Goal: Navigation & Orientation: Find specific page/section

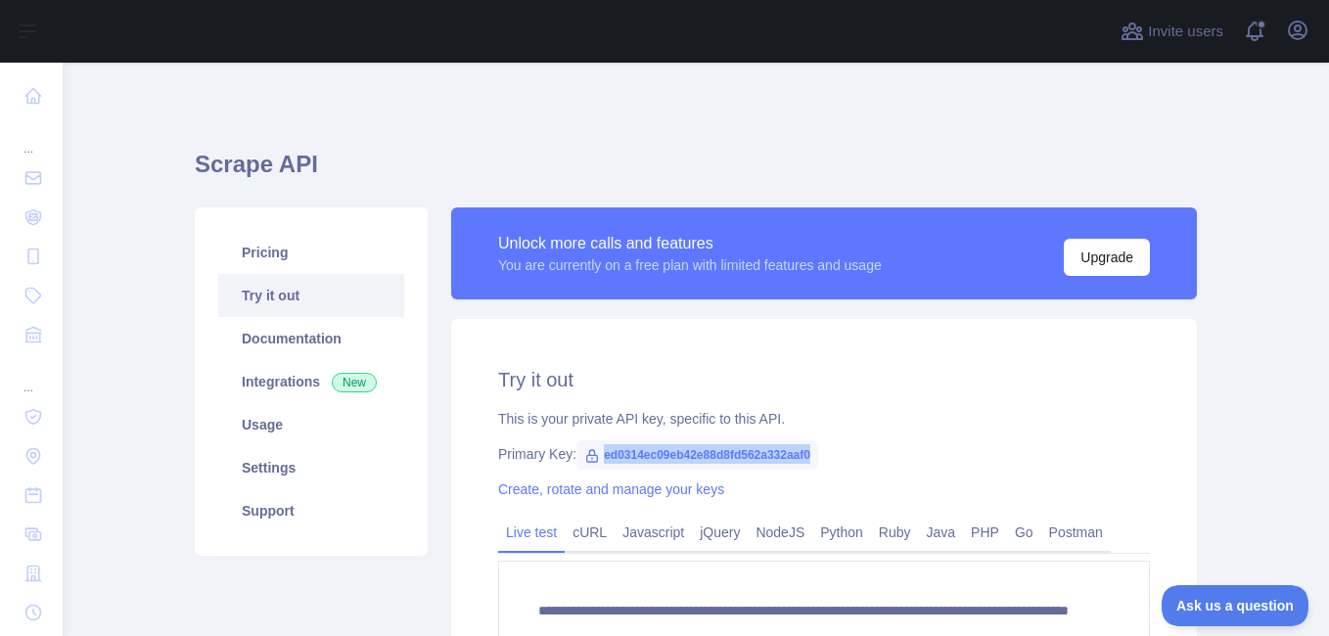
scroll to position [107, 0]
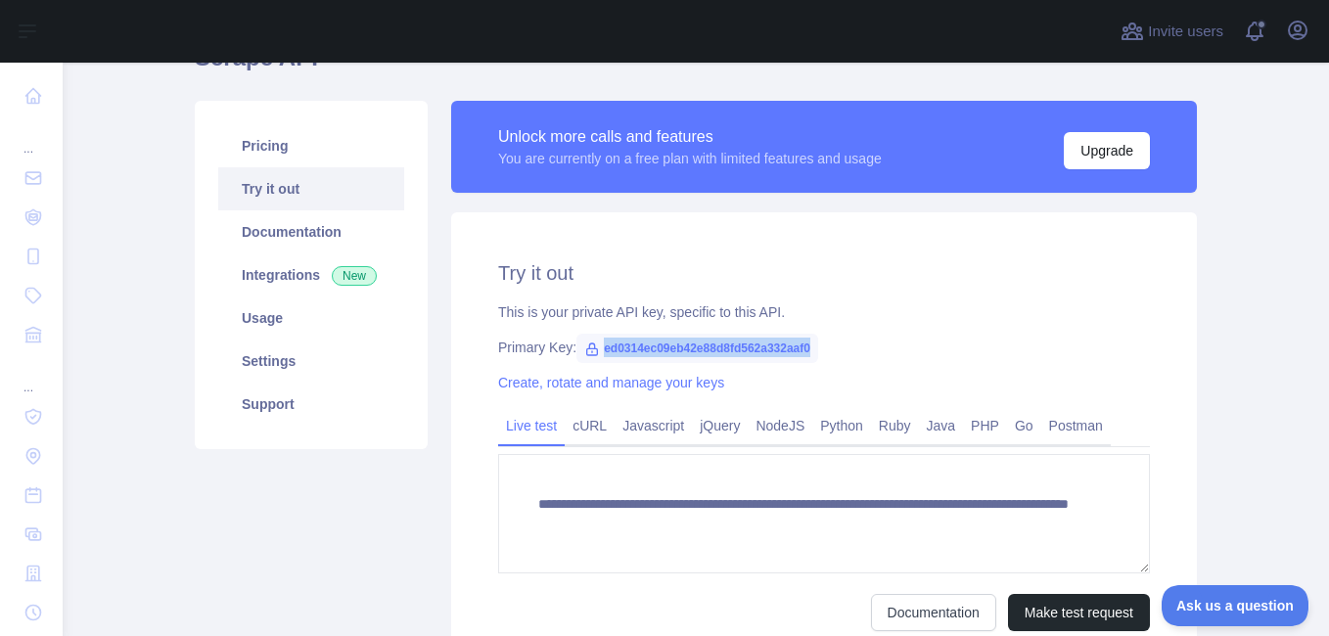
drag, startPoint x: 0, startPoint y: 0, endPoint x: 659, endPoint y: 343, distance: 742.6
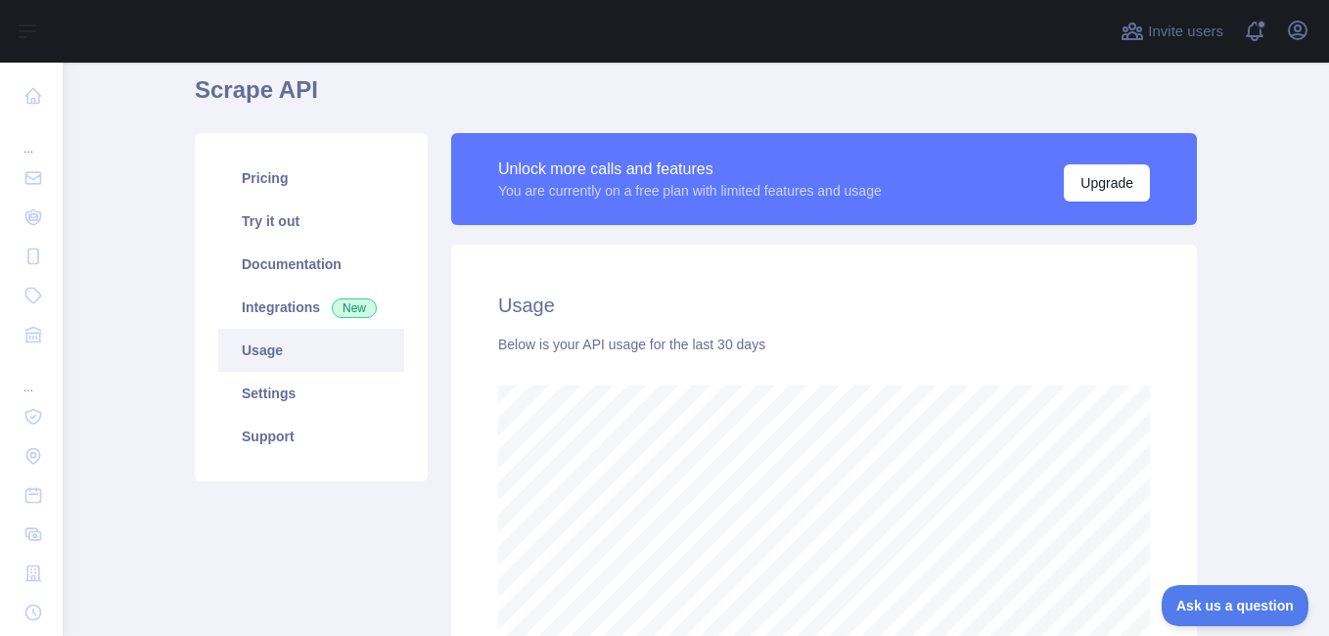
scroll to position [75, 0]
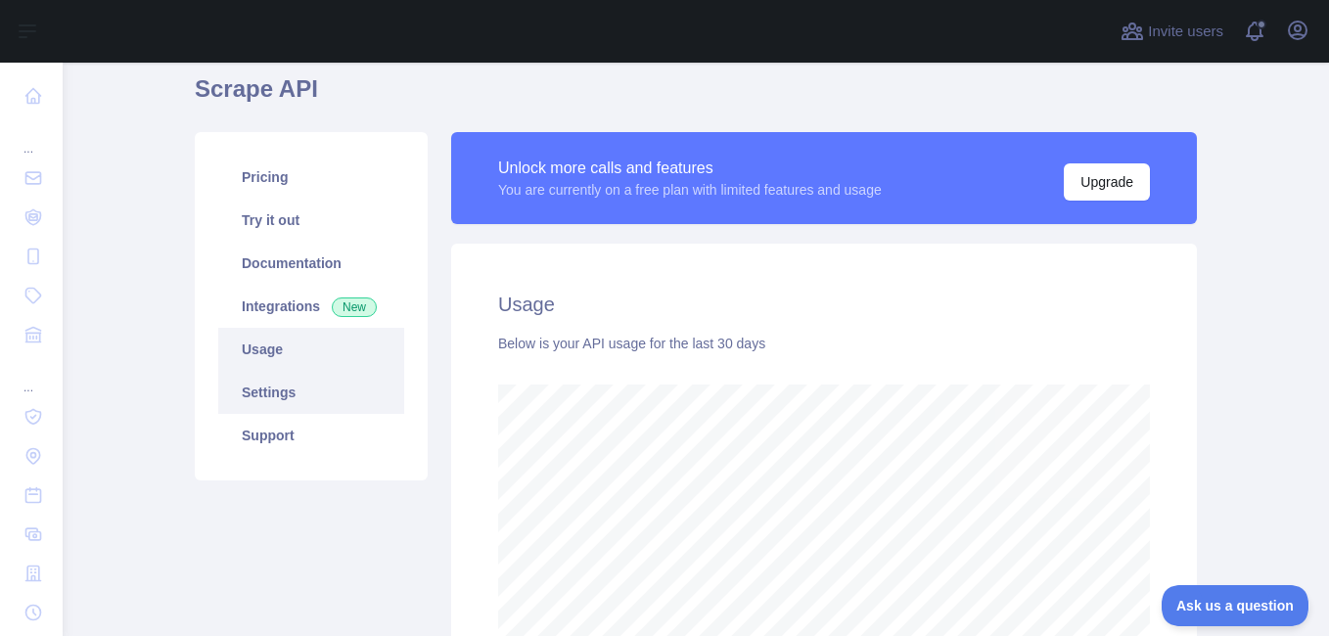
click at [272, 396] on link "Settings" at bounding box center [311, 392] width 186 height 43
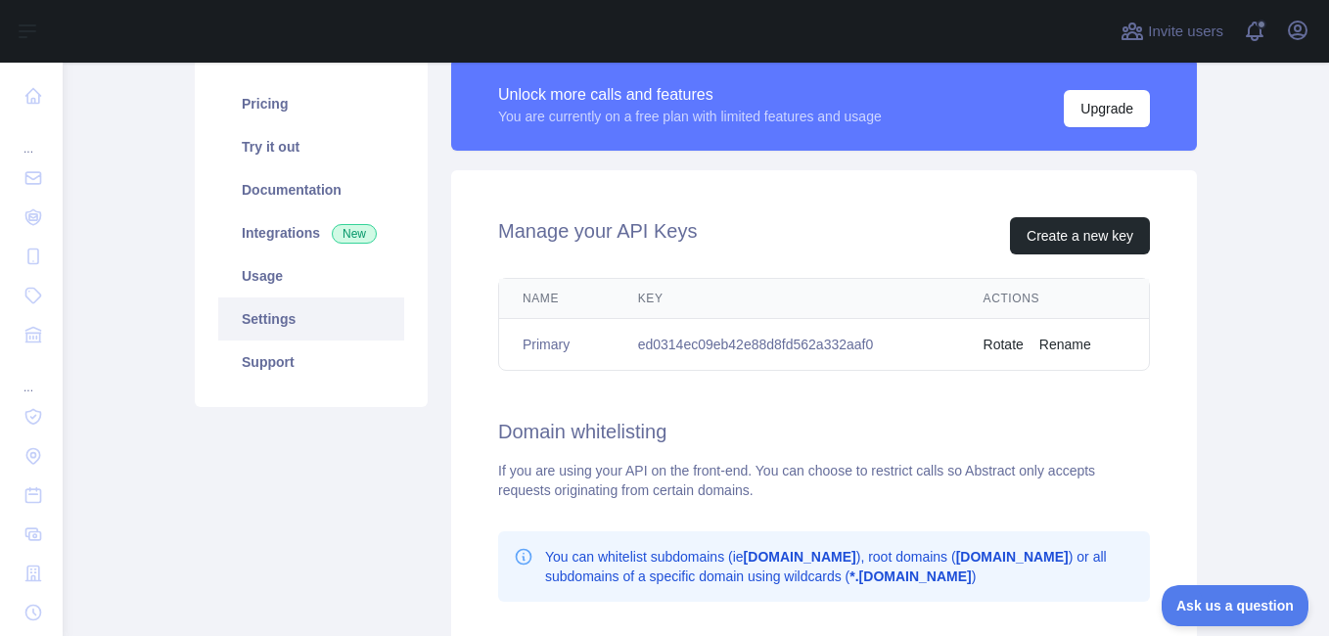
scroll to position [148, 0]
click at [257, 281] on link "Usage" at bounding box center [311, 276] width 186 height 43
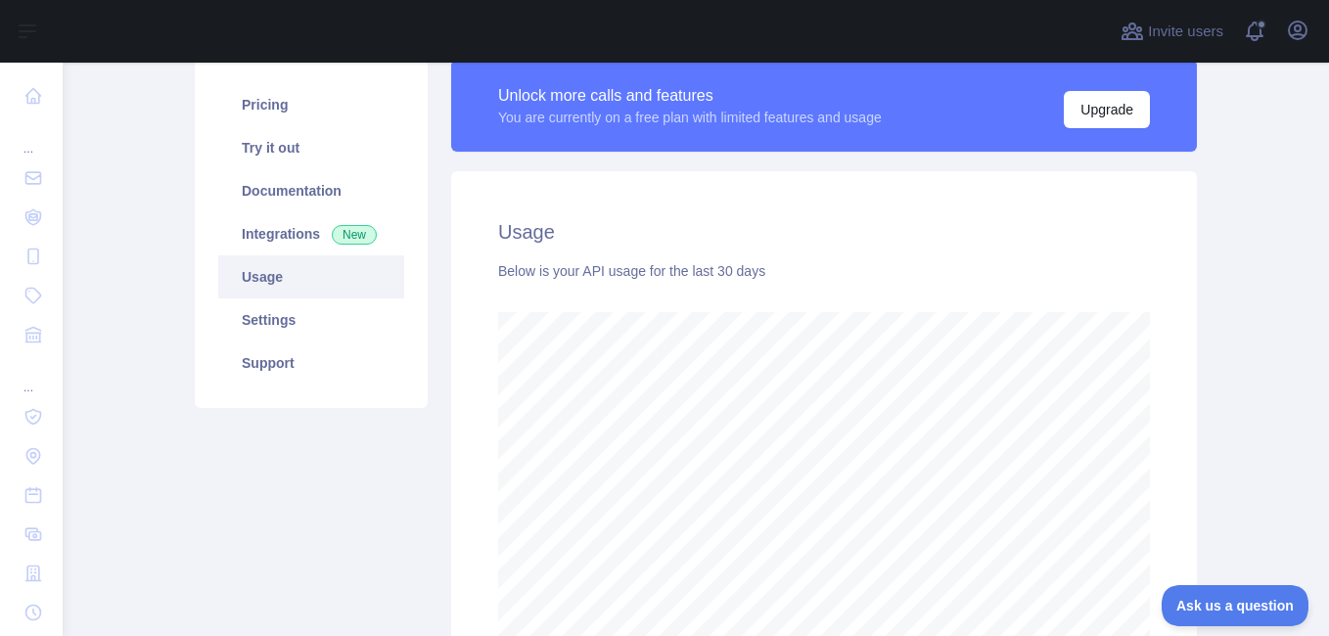
scroll to position [574, 1252]
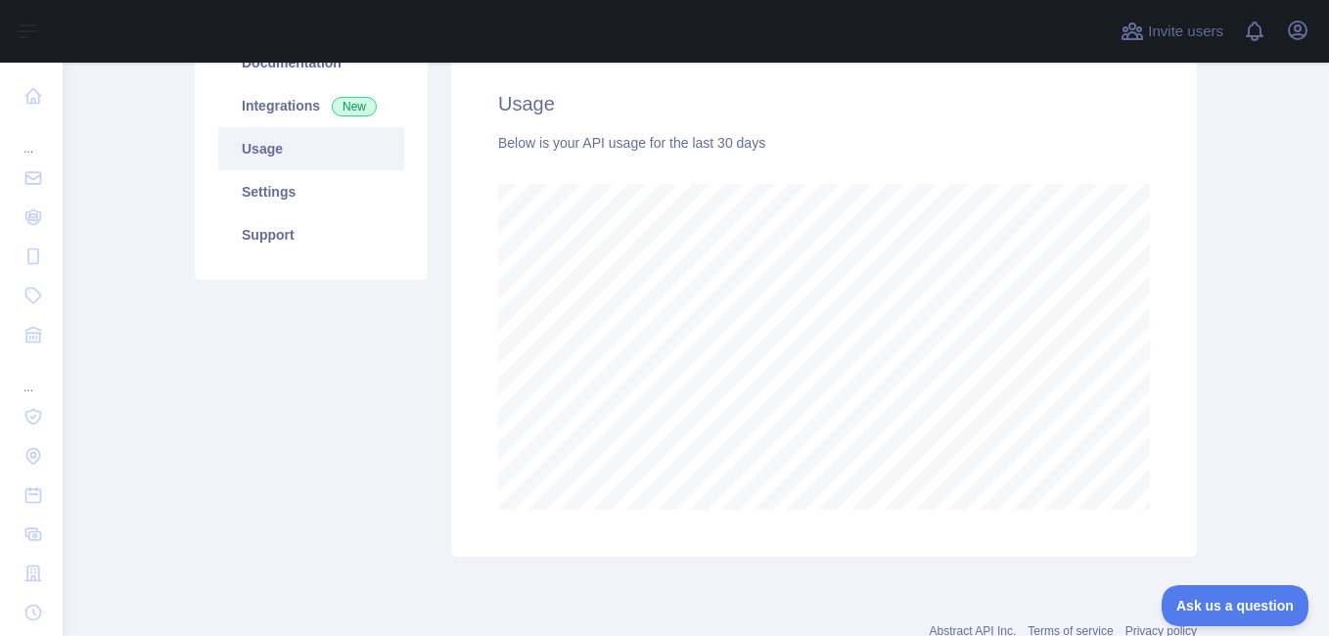
scroll to position [275, 0]
